Goal: Navigation & Orientation: Find specific page/section

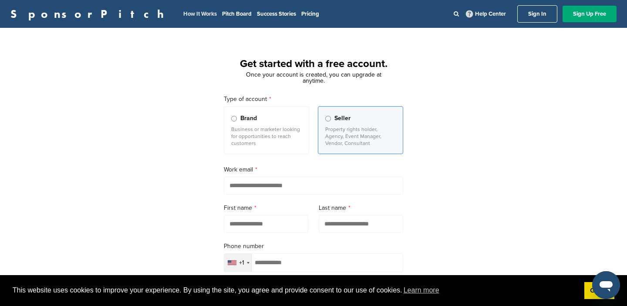
click at [183, 15] on link "How It Works" at bounding box center [200, 13] width 34 height 7
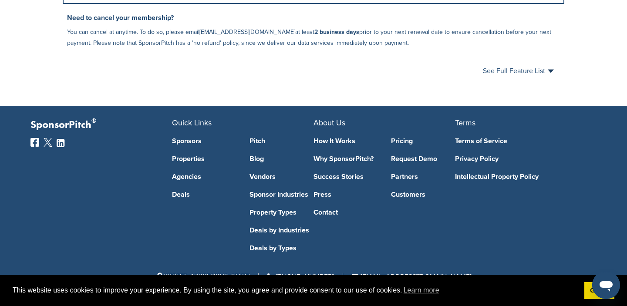
scroll to position [588, 0]
click at [186, 196] on link "Deals" at bounding box center [204, 194] width 64 height 7
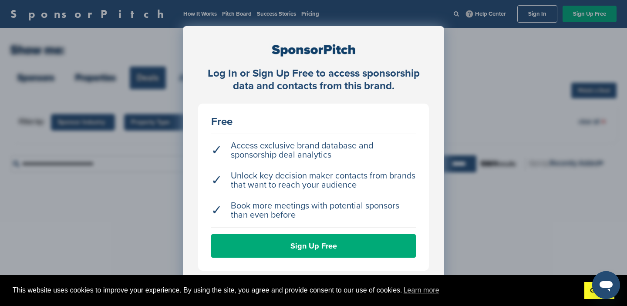
click at [589, 294] on link "Got it!" at bounding box center [599, 290] width 30 height 17
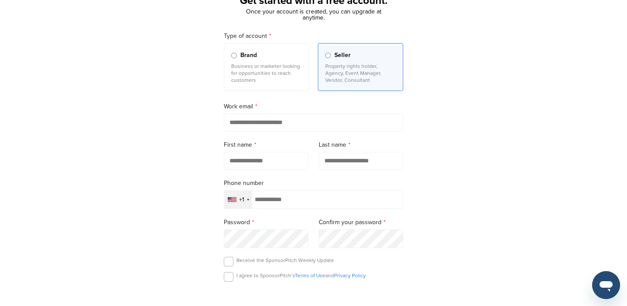
scroll to position [78, 0]
